Goal: Navigation & Orientation: Find specific page/section

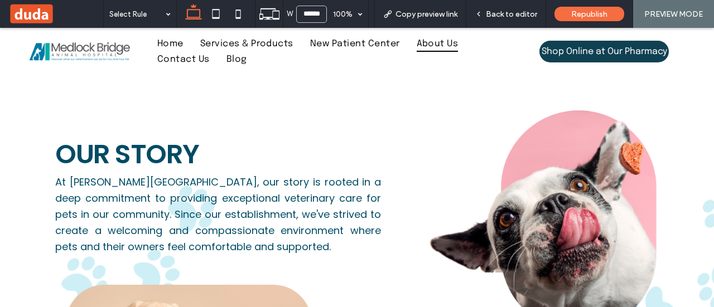
click at [436, 45] on span "About Us" at bounding box center [437, 43] width 42 height 15
drag, startPoint x: 711, startPoint y: 71, endPoint x: 711, endPoint y: 125, distance: 53.5
click at [0, 307] on seamless-flyout at bounding box center [0, 307] width 0 height 0
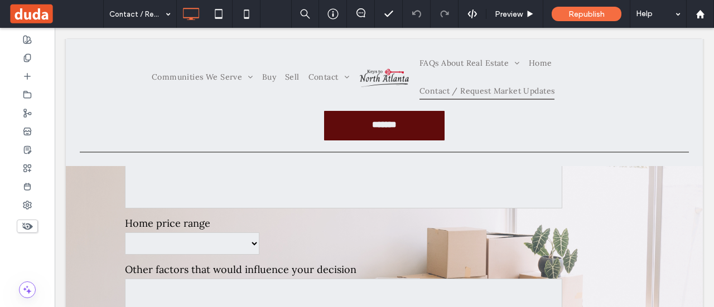
scroll to position [503, 0]
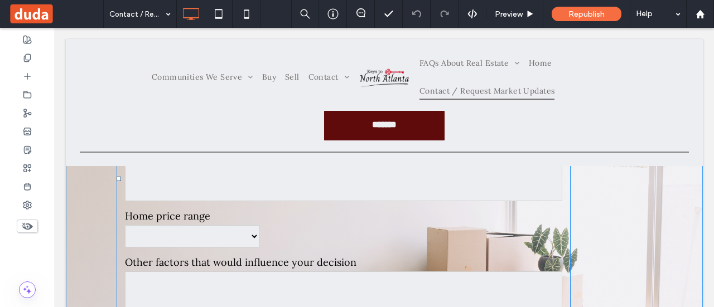
click at [235, 241] on select "****** ******** ****** ***** ***" at bounding box center [192, 236] width 134 height 22
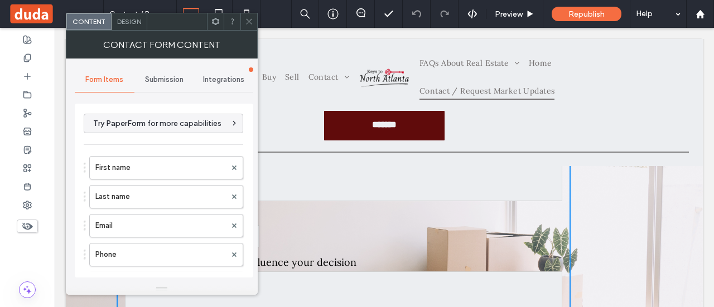
click at [332, 211] on form "First name Last name Email Phone Zip Code What would you like to receive? (chec…" at bounding box center [344, 179] width 454 height 812
click at [250, 22] on use at bounding box center [249, 22] width 6 height 6
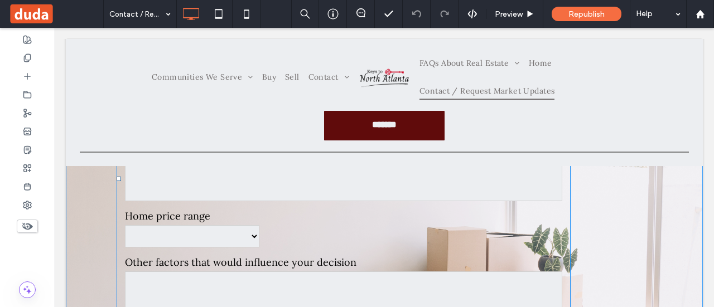
click at [252, 236] on select "****** ******** ****** ***** ***" at bounding box center [192, 236] width 134 height 22
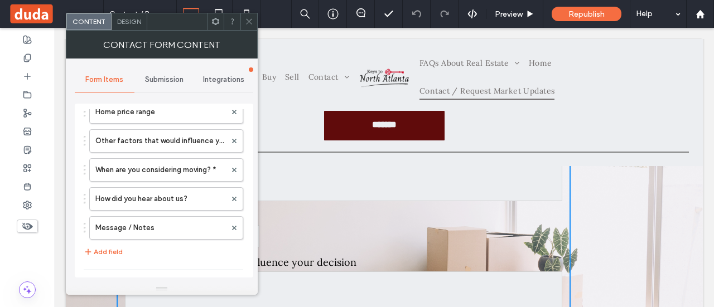
scroll to position [292, 0]
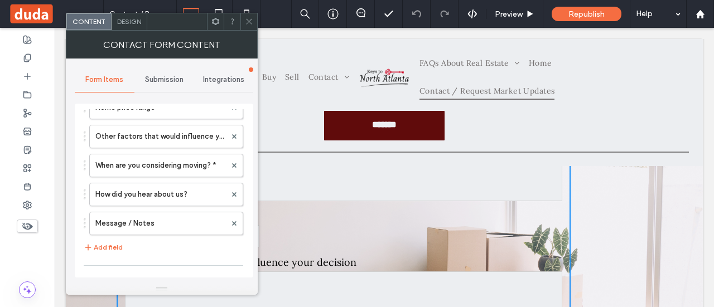
click at [298, 188] on textarea at bounding box center [343, 179] width 437 height 45
click at [612, 200] on div "Questions? We're here to help! Contact Us First name Last name Email Phone Zip …" at bounding box center [384, 185] width 535 height 910
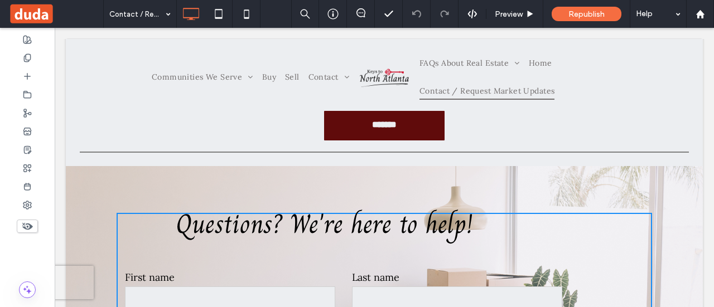
scroll to position [0, 0]
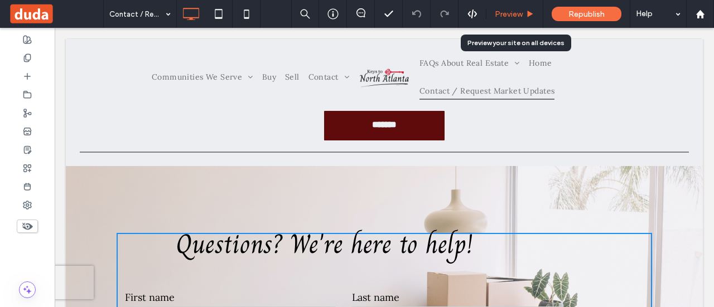
click at [522, 14] on span "Preview" at bounding box center [508, 13] width 28 height 9
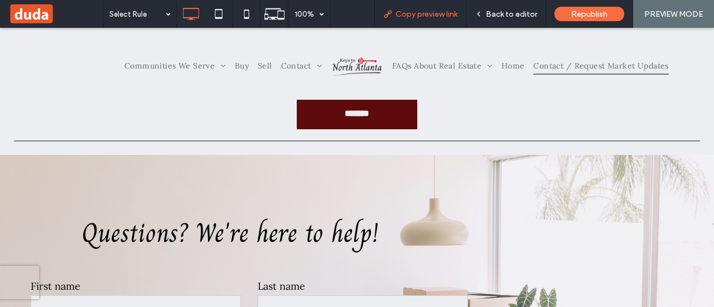
click at [434, 17] on span "Copy preview link" at bounding box center [426, 13] width 62 height 9
